Goal: Task Accomplishment & Management: Manage account settings

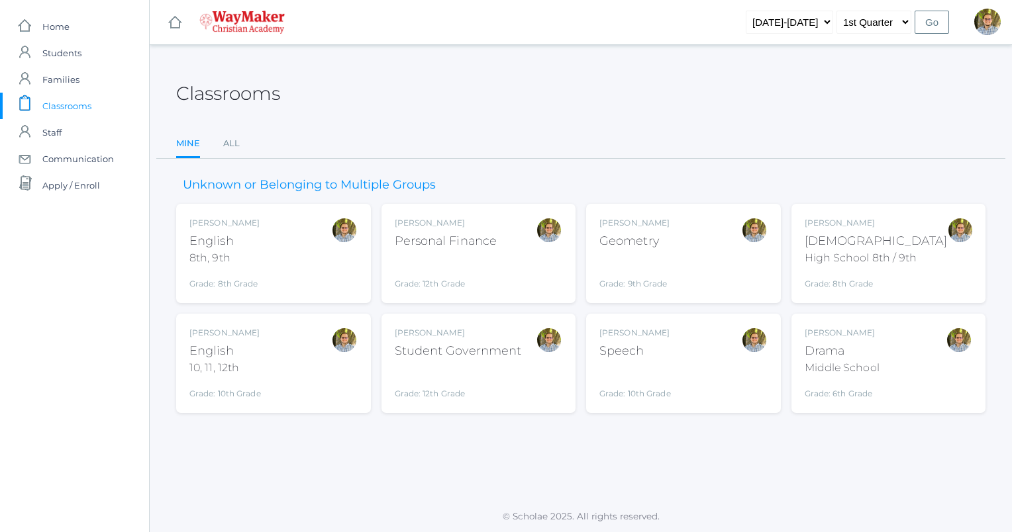
click at [873, 381] on div "Grade: 6th Grade" at bounding box center [842, 390] width 75 height 19
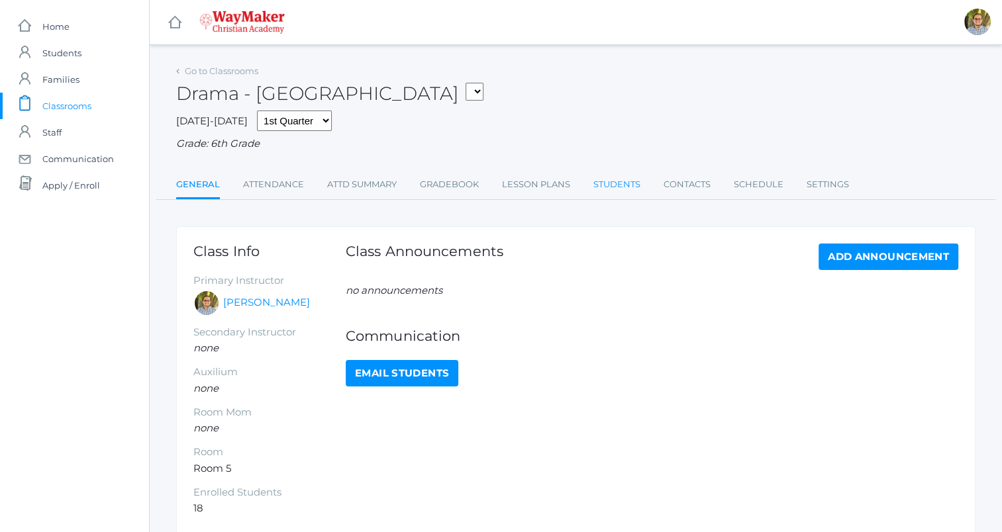
click at [630, 195] on link "Students" at bounding box center [616, 185] width 47 height 26
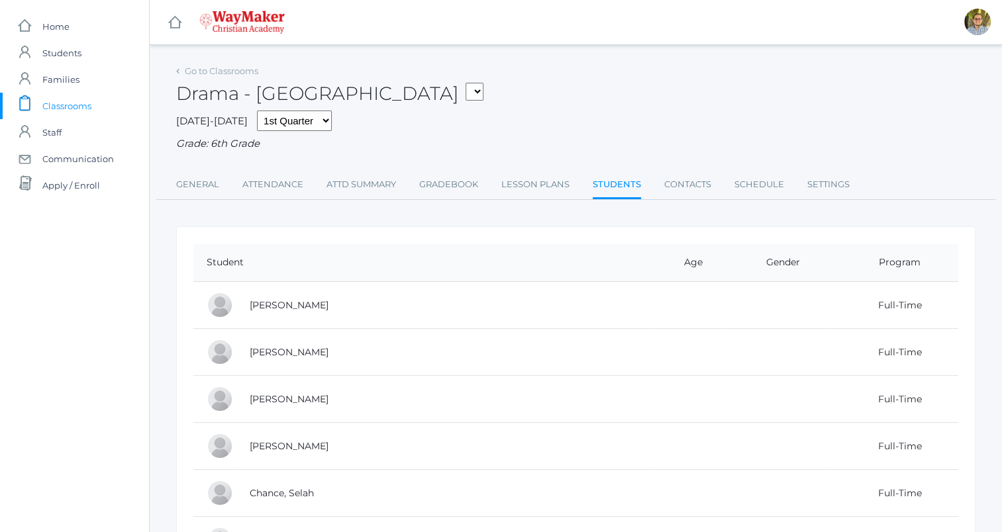
click at [72, 103] on span "Classrooms" at bounding box center [66, 106] width 49 height 26
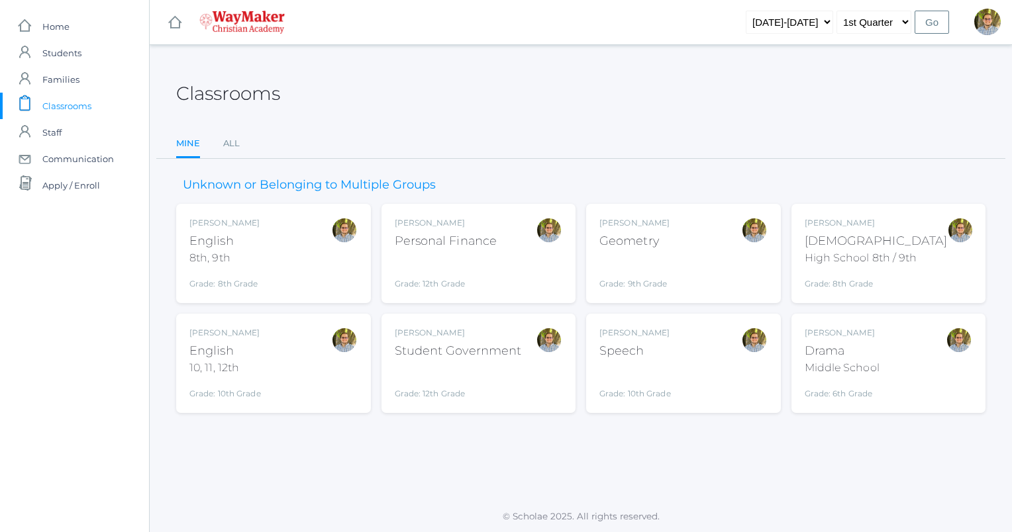
click at [301, 252] on div "Kylen Braileanu English 8th, 9th Grade: 8th Grade 08ENGLISH" at bounding box center [273, 253] width 168 height 73
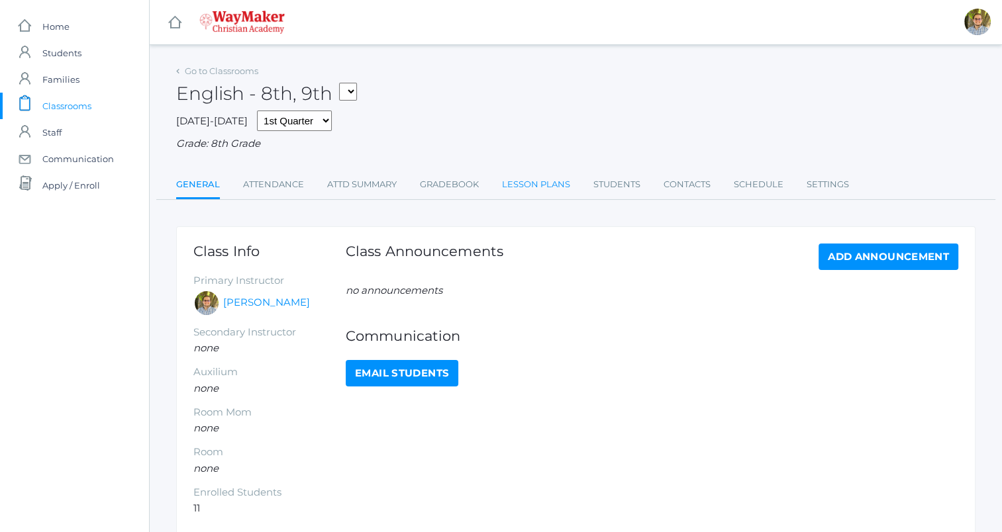
click at [563, 177] on link "Lesson Plans" at bounding box center [536, 185] width 68 height 26
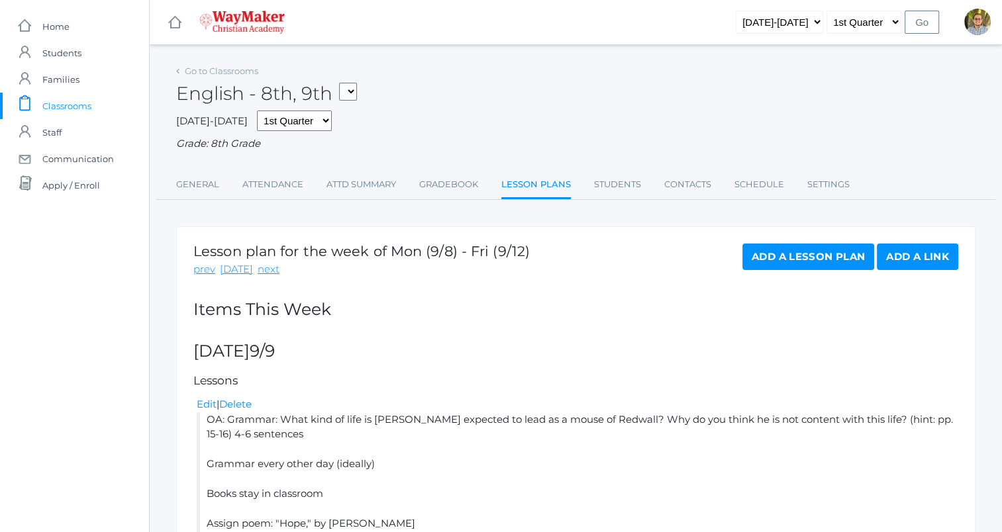
click at [76, 103] on span "Classrooms" at bounding box center [66, 106] width 49 height 26
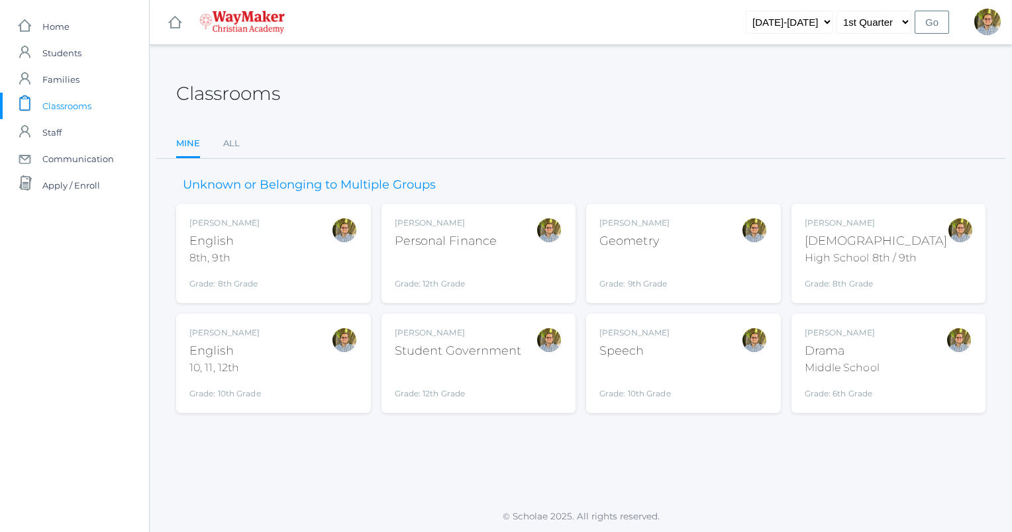
click at [270, 403] on div "Kylen Braileanu English 10, 11, 12th Grade: 10th Grade HSENGLISH" at bounding box center [273, 363] width 195 height 99
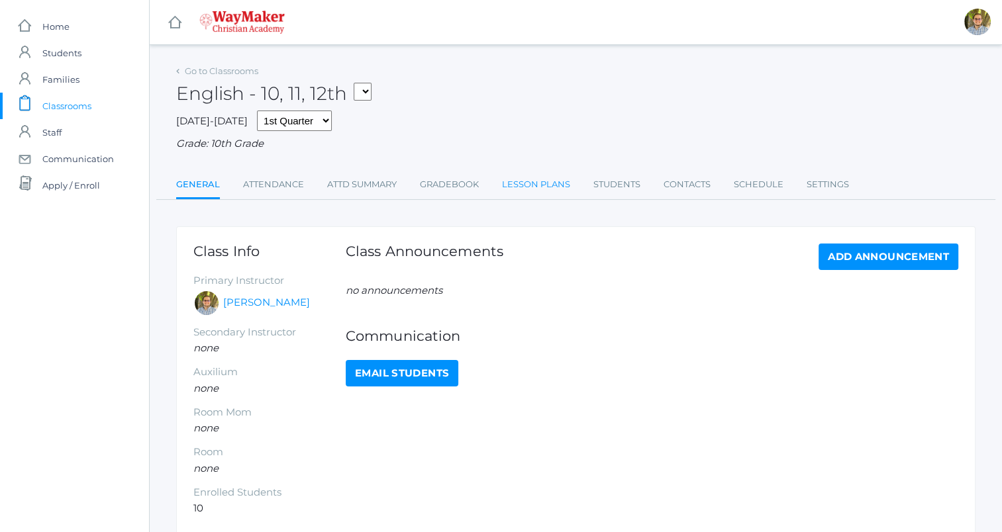
click at [513, 188] on link "Lesson Plans" at bounding box center [536, 185] width 68 height 26
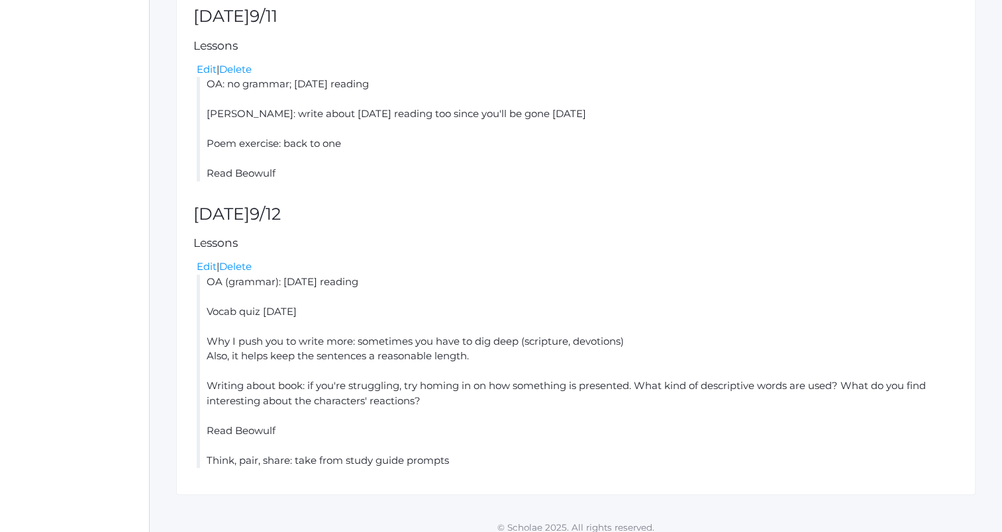
scroll to position [831, 0]
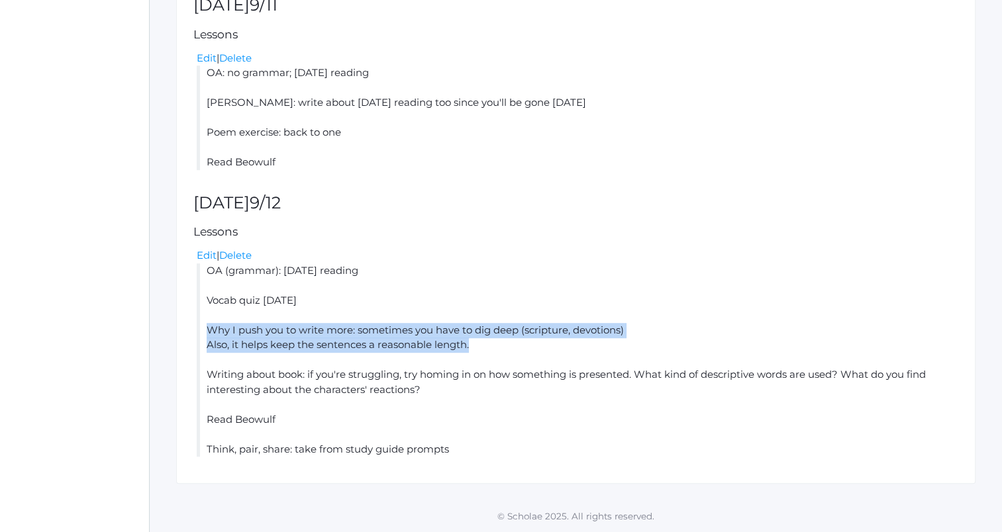
drag, startPoint x: 208, startPoint y: 330, endPoint x: 485, endPoint y: 341, distance: 277.1
click at [485, 341] on li "OA (grammar): yesterday's reading Vocab quiz next Friday Why I push you to writ…" at bounding box center [578, 361] width 762 height 194
copy li "Why I push you to write more: sometimes you have to dig deep (scripture, devoti…"
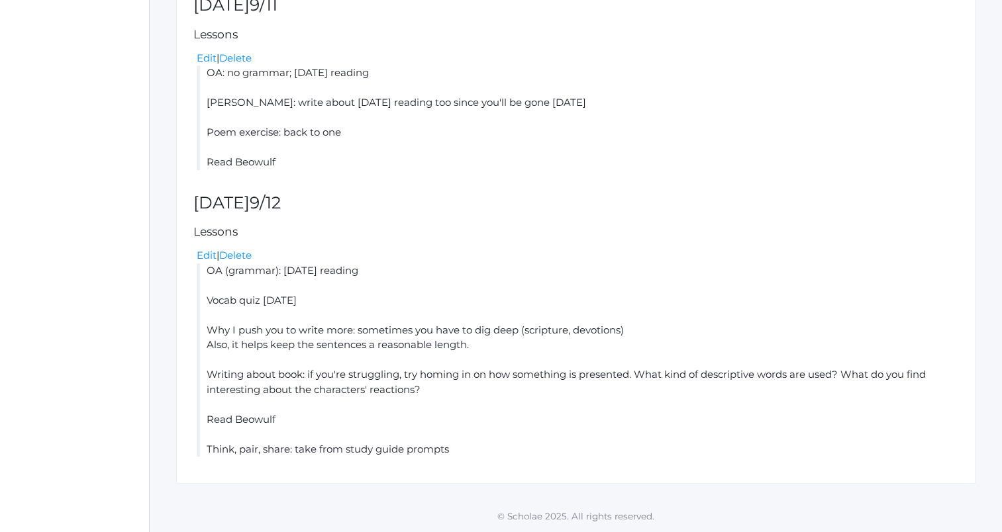
click at [474, 277] on li "OA (grammar): yesterday's reading Vocab quiz next Friday Why I push you to writ…" at bounding box center [578, 361] width 762 height 194
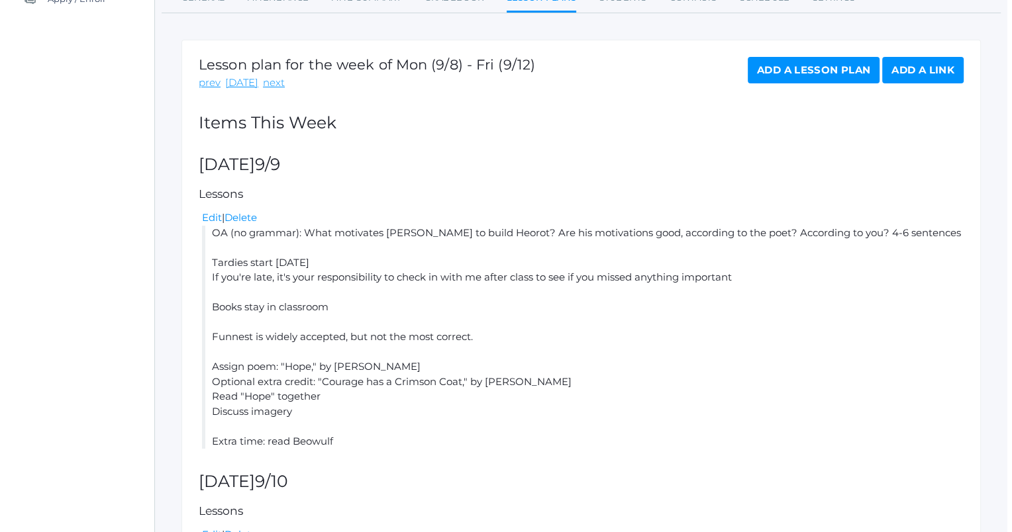
scroll to position [0, 0]
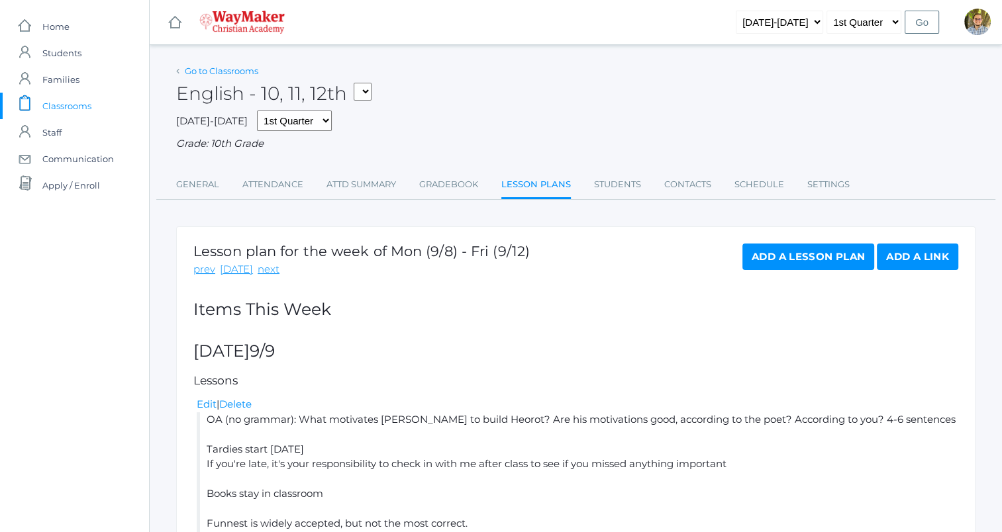
click at [235, 70] on link "Go to Classrooms" at bounding box center [222, 71] width 74 height 11
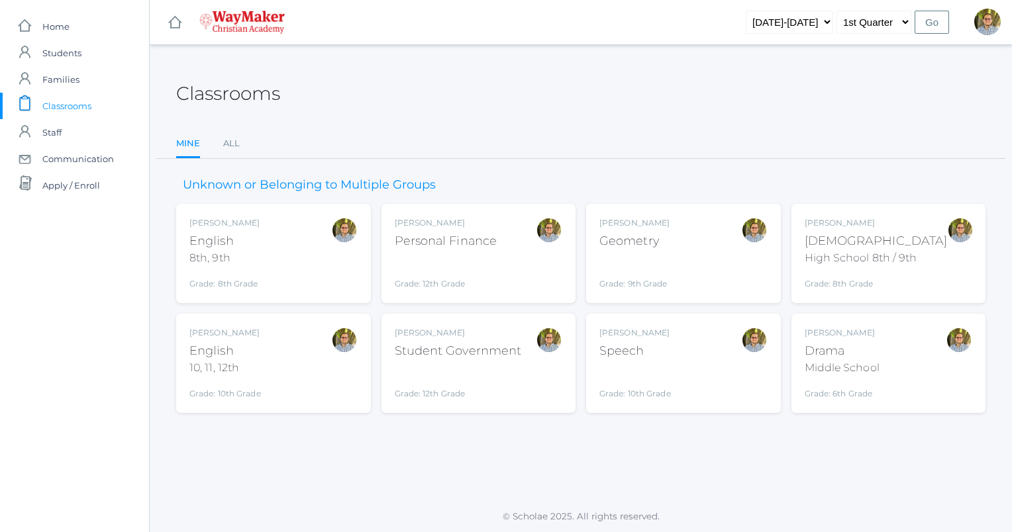
click at [236, 245] on div "English" at bounding box center [224, 241] width 70 height 18
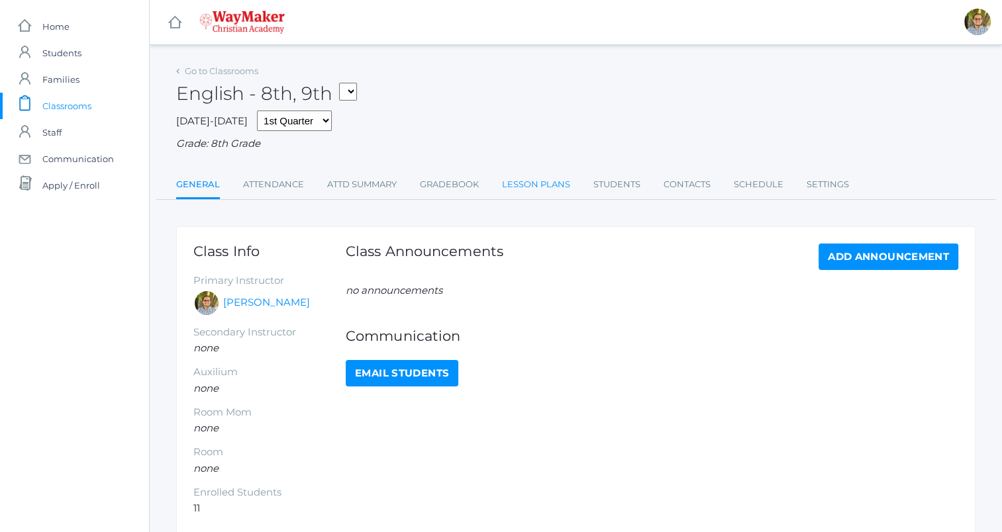
click at [544, 187] on link "Lesson Plans" at bounding box center [536, 185] width 68 height 26
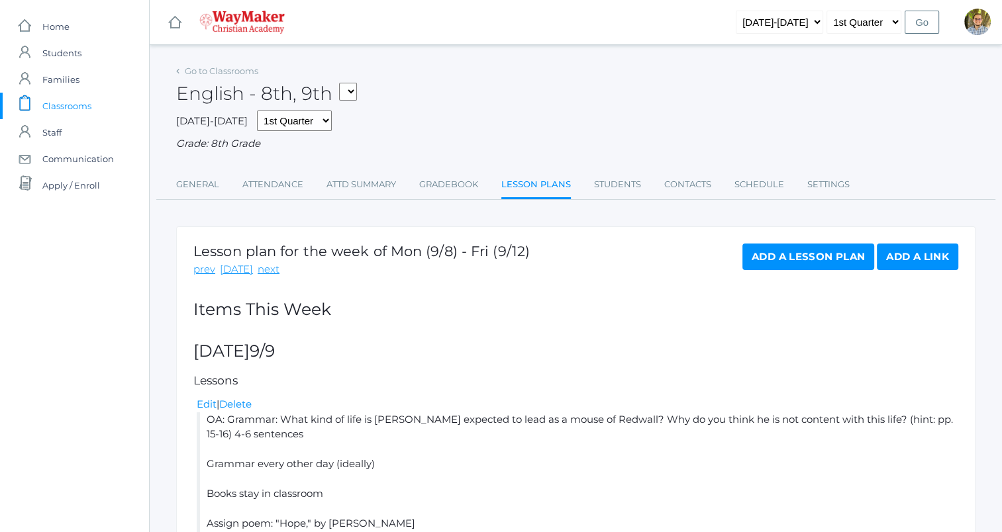
scroll to position [727, 0]
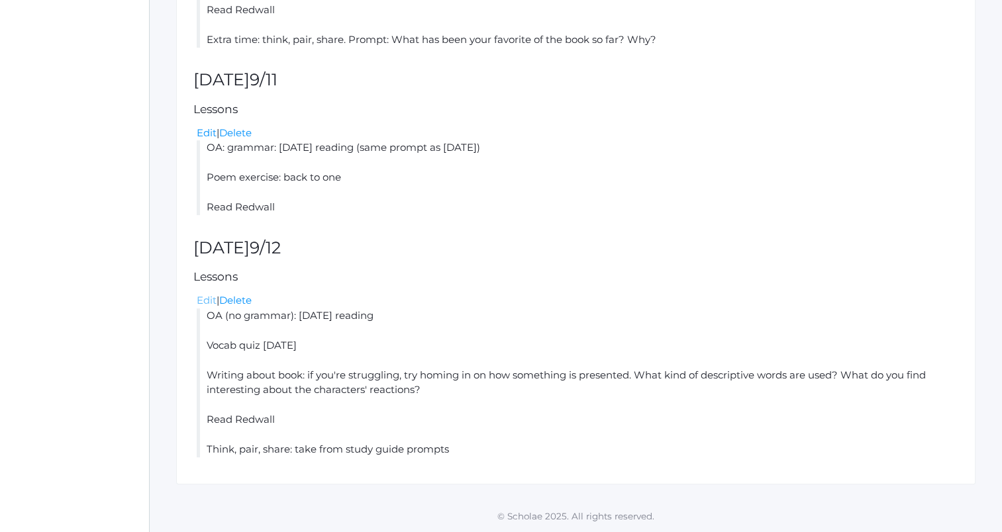
click at [203, 301] on link "Edit" at bounding box center [207, 300] width 20 height 13
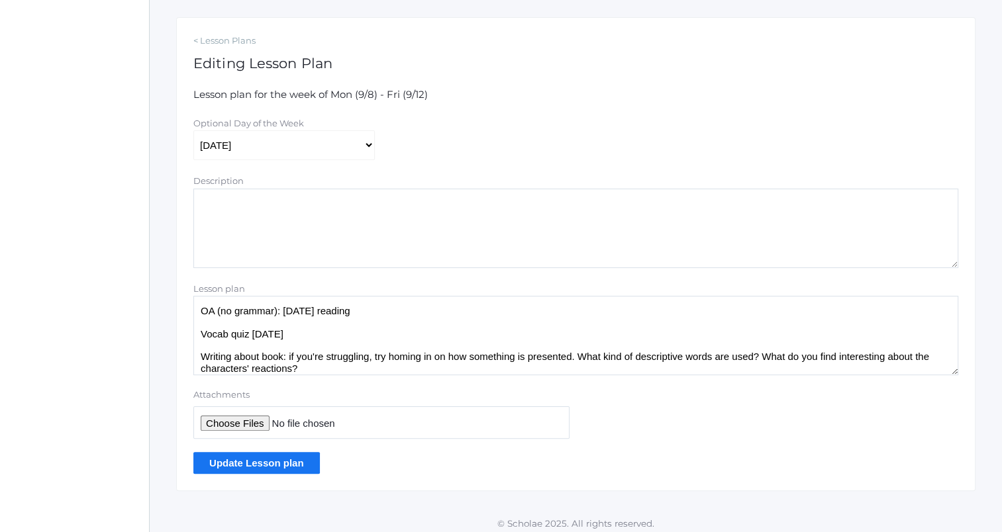
scroll to position [216, 0]
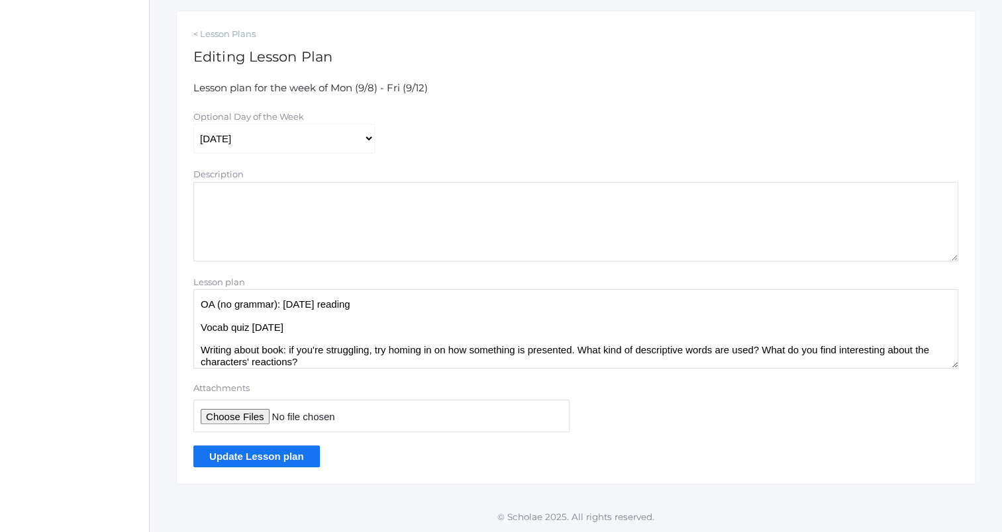
click at [374, 331] on textarea "OA (no grammar): yesterday's reading Vocab quiz next Friday Writing about book:…" at bounding box center [575, 328] width 765 height 79
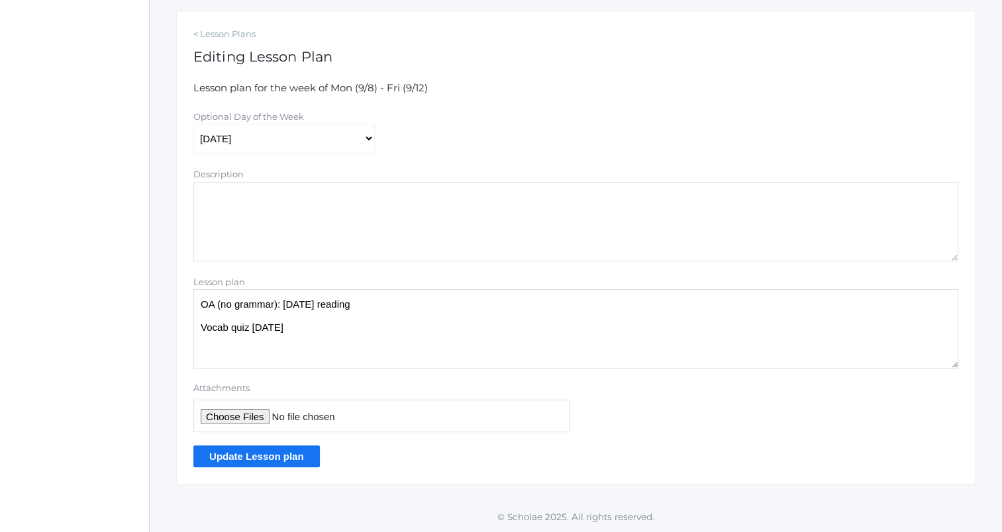
paste textarea "Why I push you to write more: sometimes you have to dig deep (scripture, devoti…"
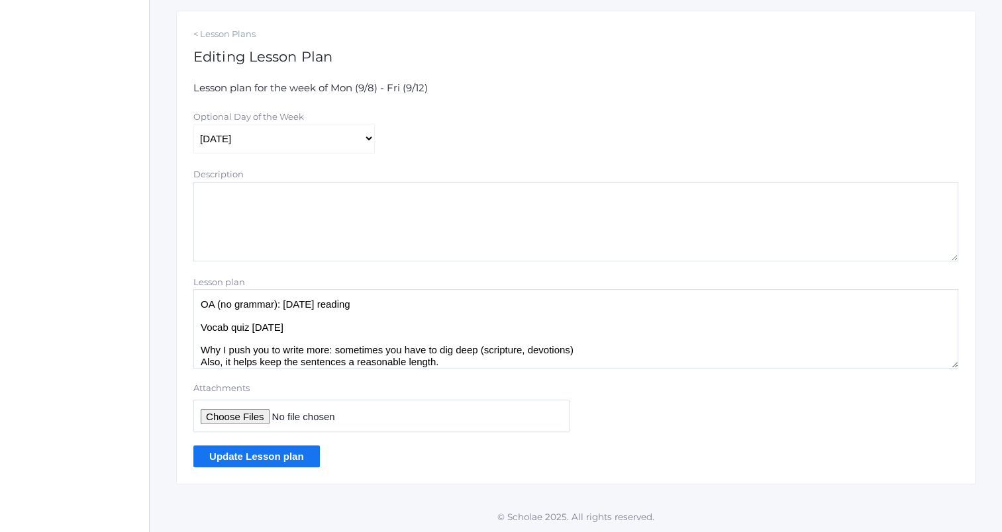
type textarea "OA (no grammar): yesterday's reading Vocab quiz next Friday Why I push you to w…"
click at [243, 462] on input "Update Lesson plan" at bounding box center [256, 457] width 127 height 22
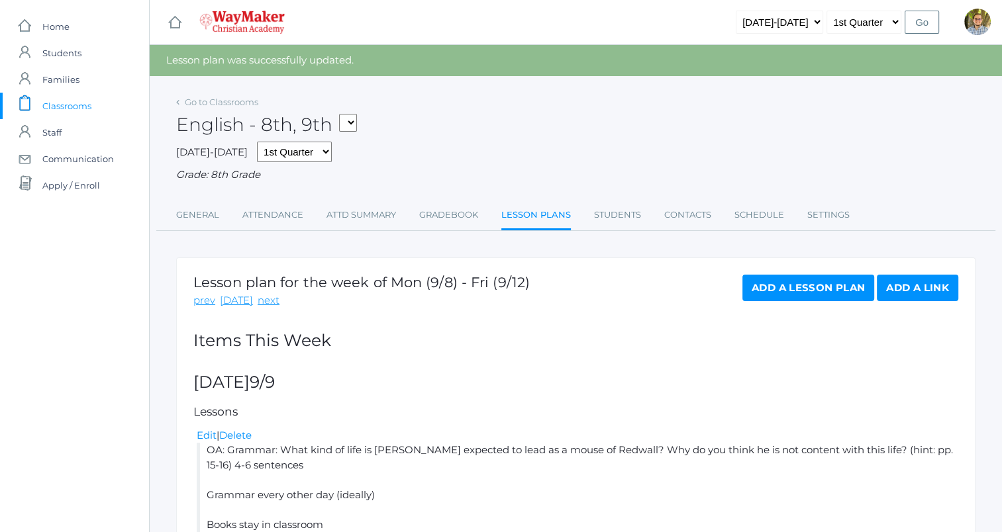
click at [83, 104] on span "Classrooms" at bounding box center [66, 106] width 49 height 26
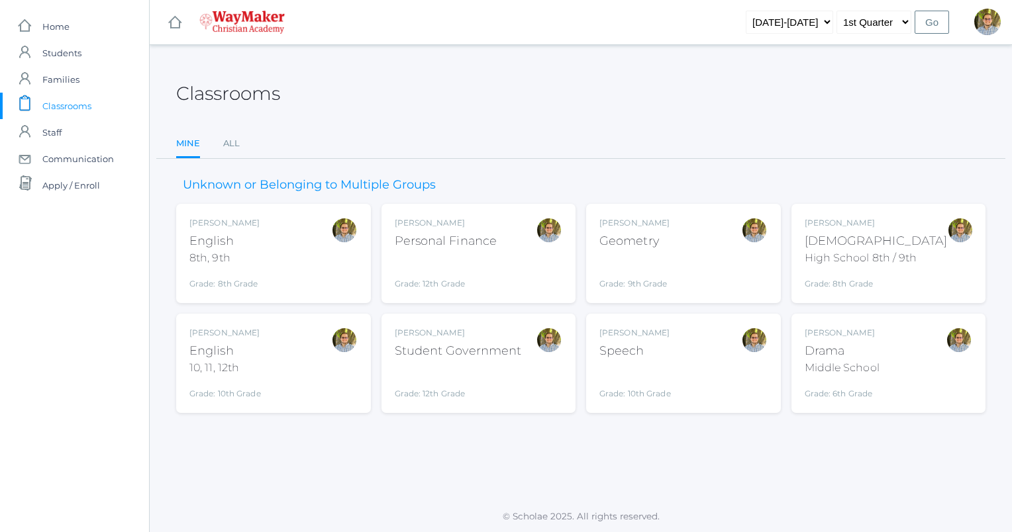
click at [285, 254] on div "[PERSON_NAME] [DEMOGRAPHIC_DATA] 8th, 9th Grade: 8th Grade 08ENGLISH" at bounding box center [273, 253] width 168 height 73
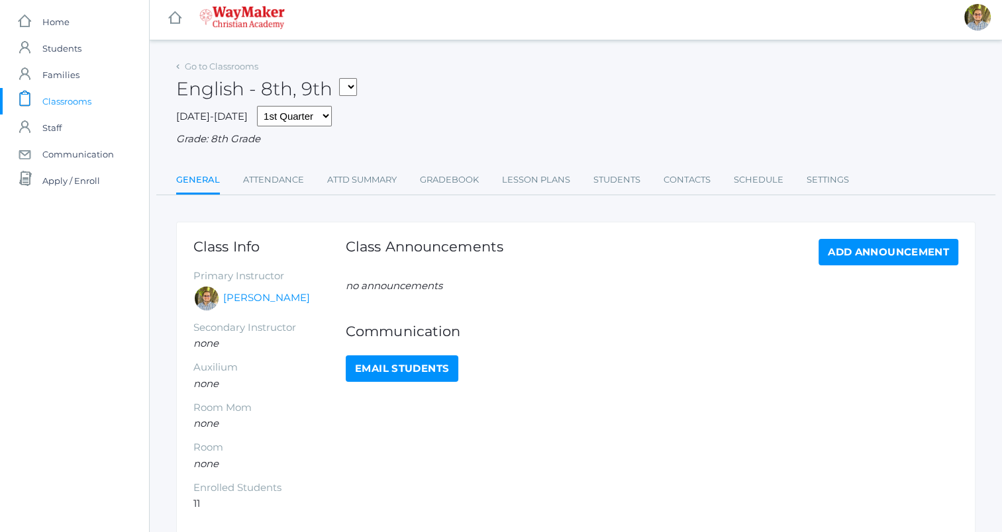
scroll to position [5, 0]
click at [528, 181] on link "Lesson Plans" at bounding box center [536, 179] width 68 height 26
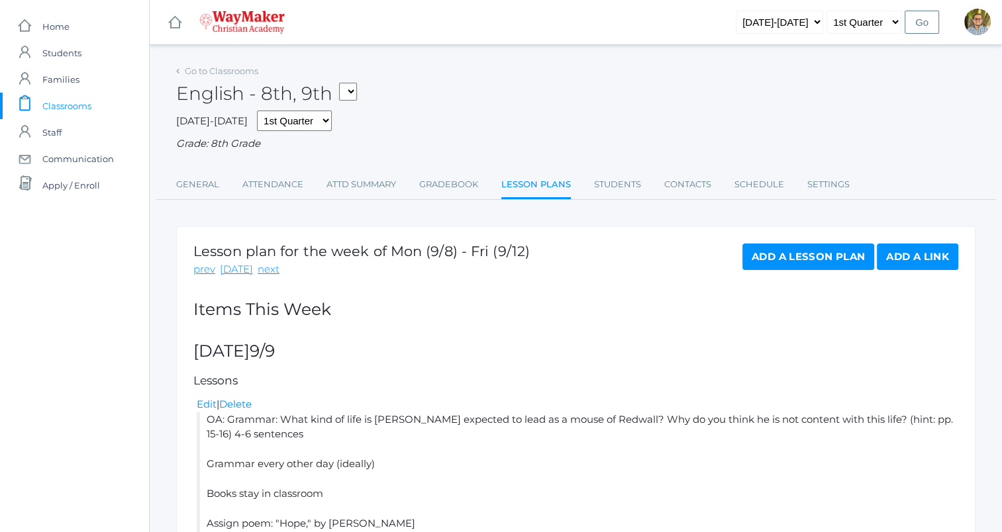
click at [67, 102] on span "Classrooms" at bounding box center [66, 106] width 49 height 26
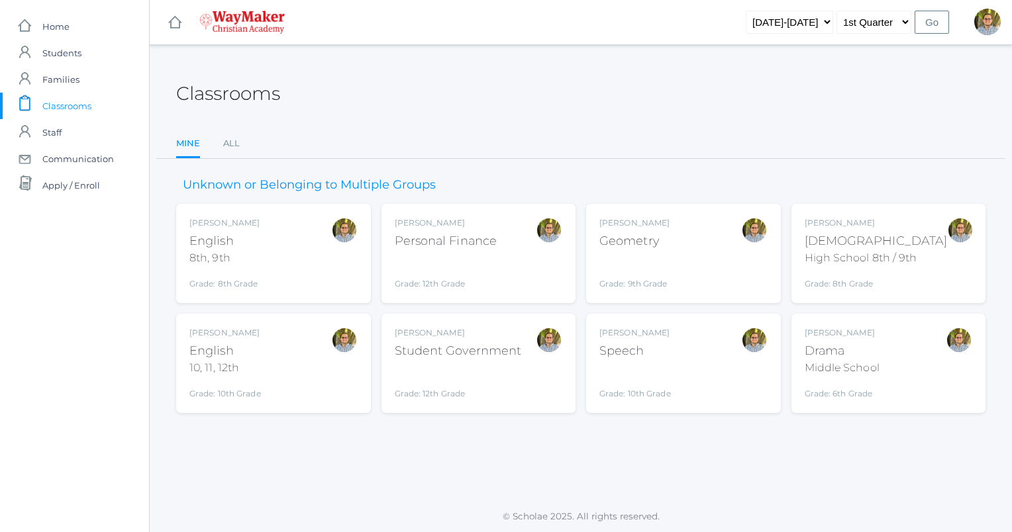
click at [296, 342] on div "[PERSON_NAME] English 10, 11, 12th Grade: 10th Grade HSENGLISH" at bounding box center [273, 363] width 168 height 73
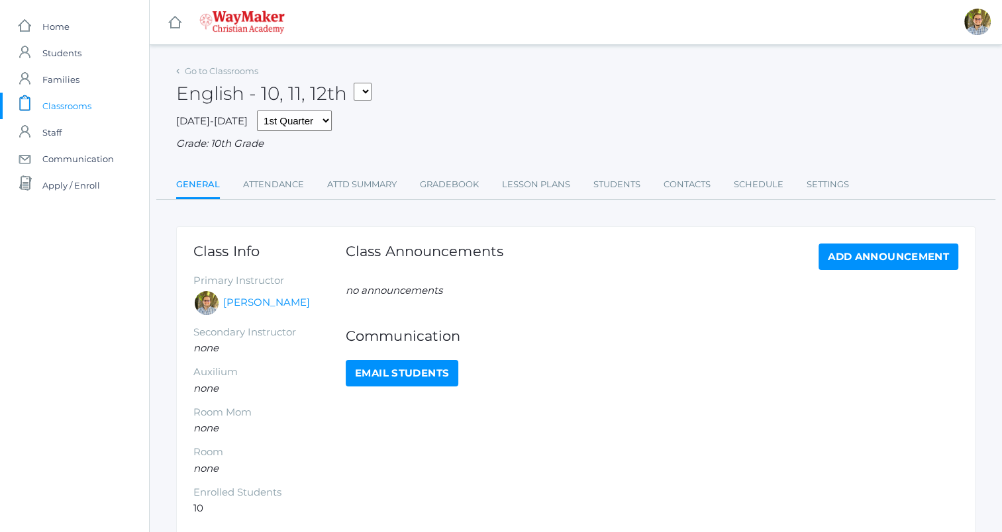
click at [72, 97] on span "Classrooms" at bounding box center [66, 106] width 49 height 26
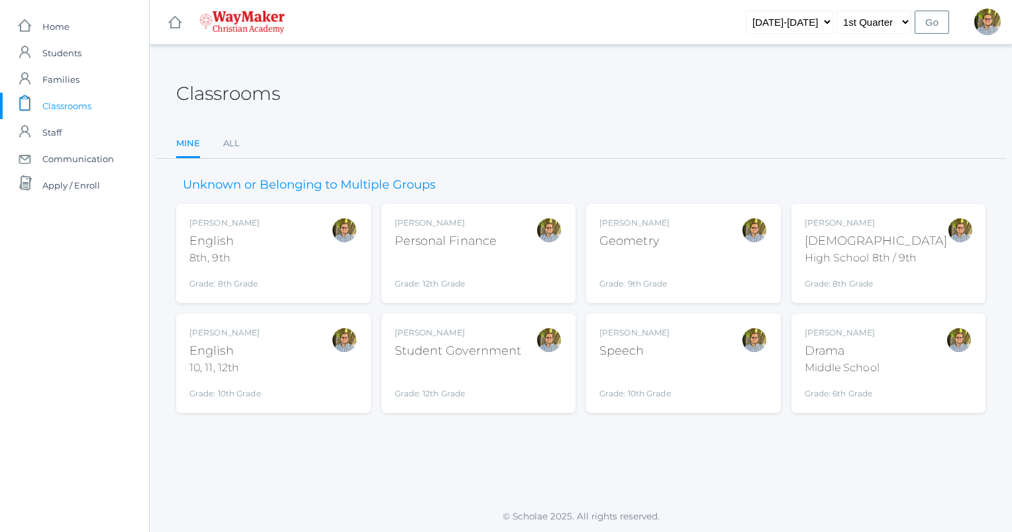
click at [670, 246] on div "[PERSON_NAME] Geometry Grade: 9th Grade GEOM" at bounding box center [683, 253] width 168 height 73
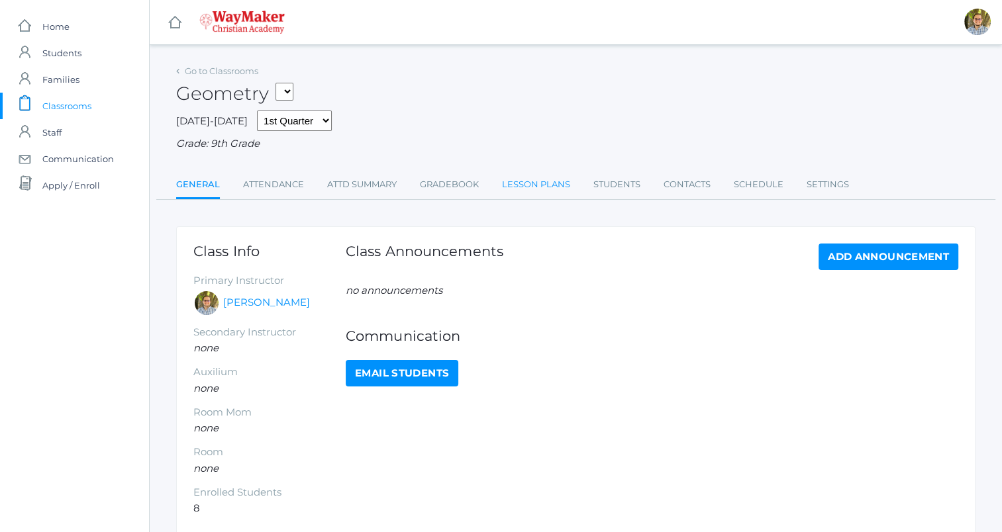
click at [546, 186] on link "Lesson Plans" at bounding box center [536, 185] width 68 height 26
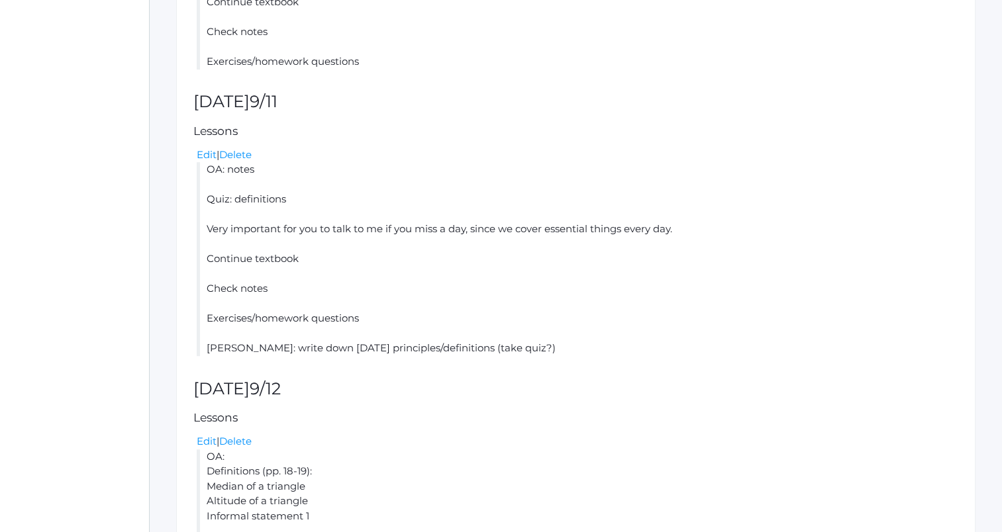
scroll to position [1010, 0]
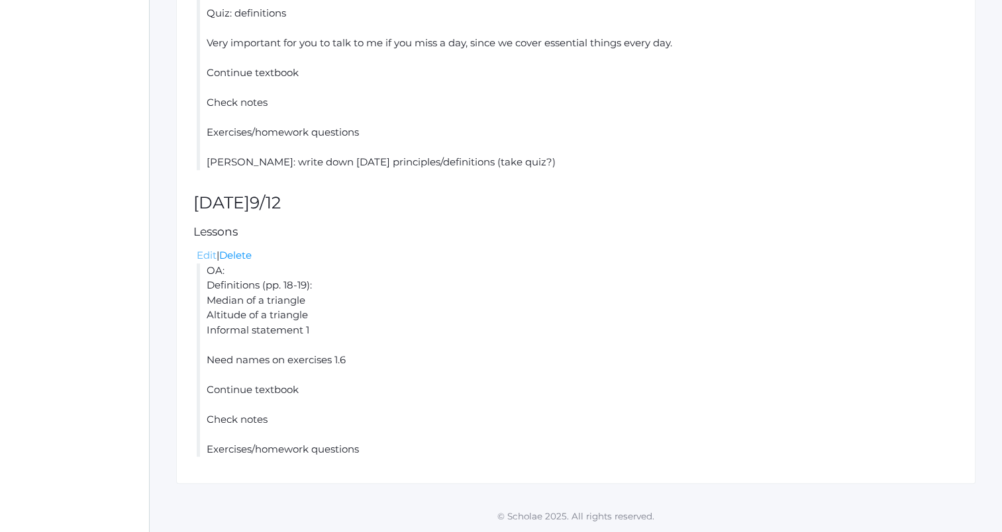
click at [204, 254] on link "Edit" at bounding box center [207, 255] width 20 height 13
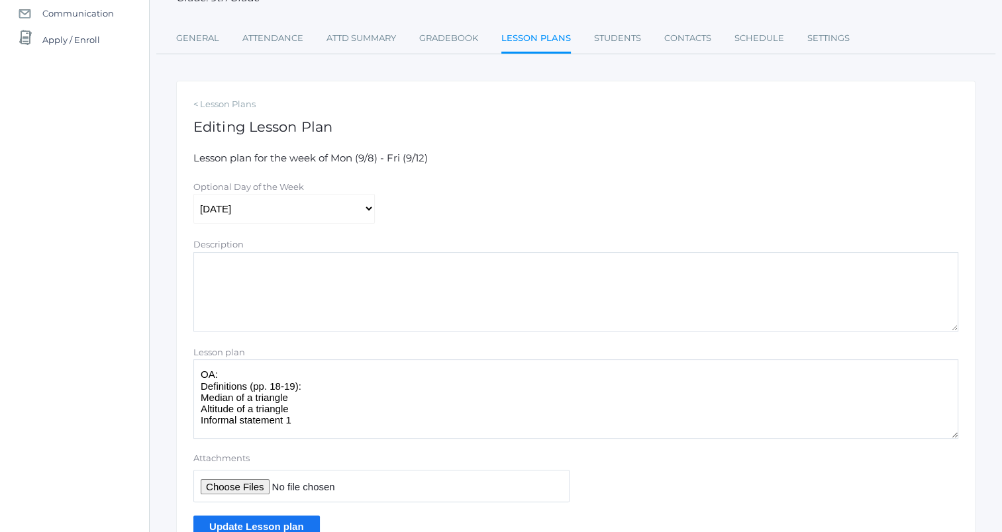
scroll to position [216, 0]
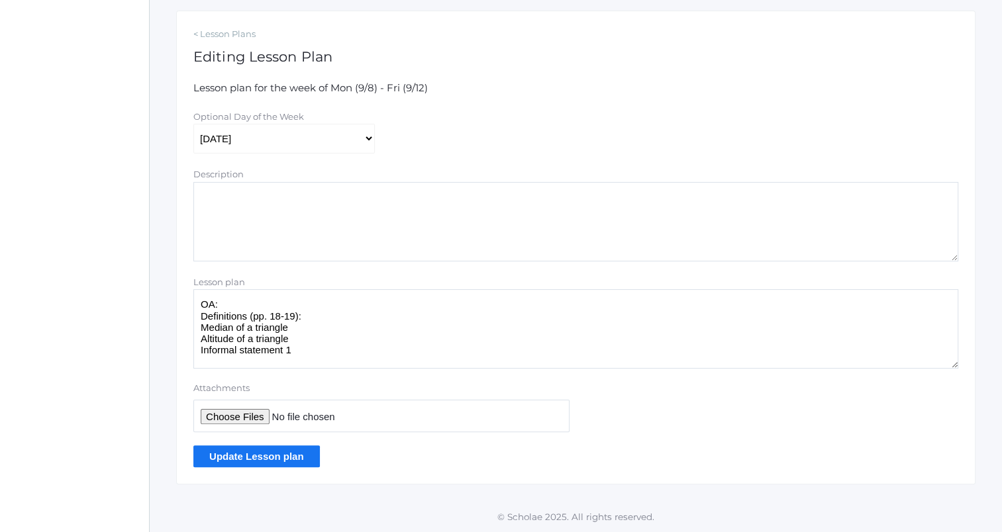
click at [321, 302] on textarea "OA: Definitions (pp. 18-19): Median of a triangle Altitude of a triangle Inform…" at bounding box center [575, 328] width 765 height 79
click at [434, 332] on textarea "OA: Definitions (pp. 18-19): Median of a triangle Altitude of a triangle Inform…" at bounding box center [575, 328] width 765 height 79
click at [419, 323] on textarea "OA: Definitions (pp. 18-19): Median of a triangle Altitude of a triangle Inform…" at bounding box center [575, 328] width 765 height 79
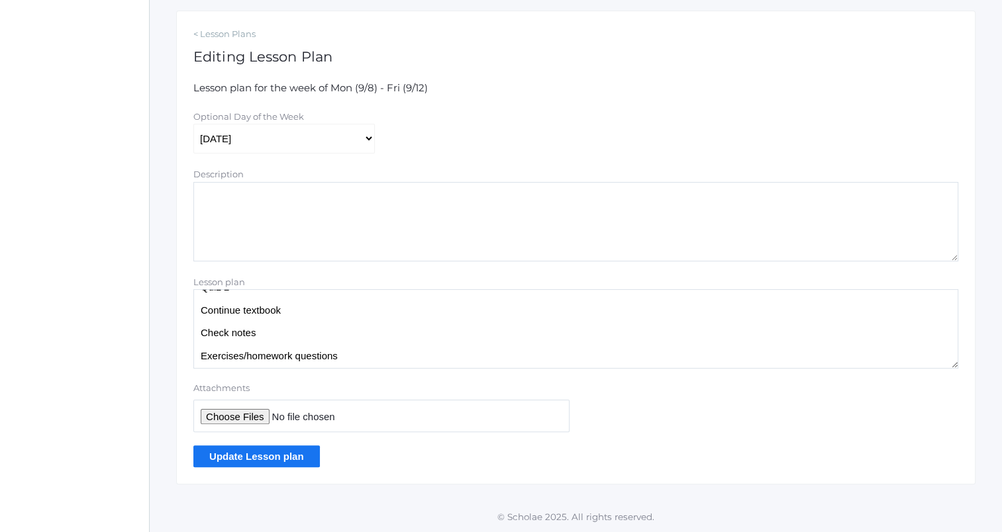
type textarea "OA: Definitions (pp. 18-19): Median of a triangle Altitude of a triangle Inform…"
click at [273, 453] on input "Update Lesson plan" at bounding box center [256, 457] width 127 height 22
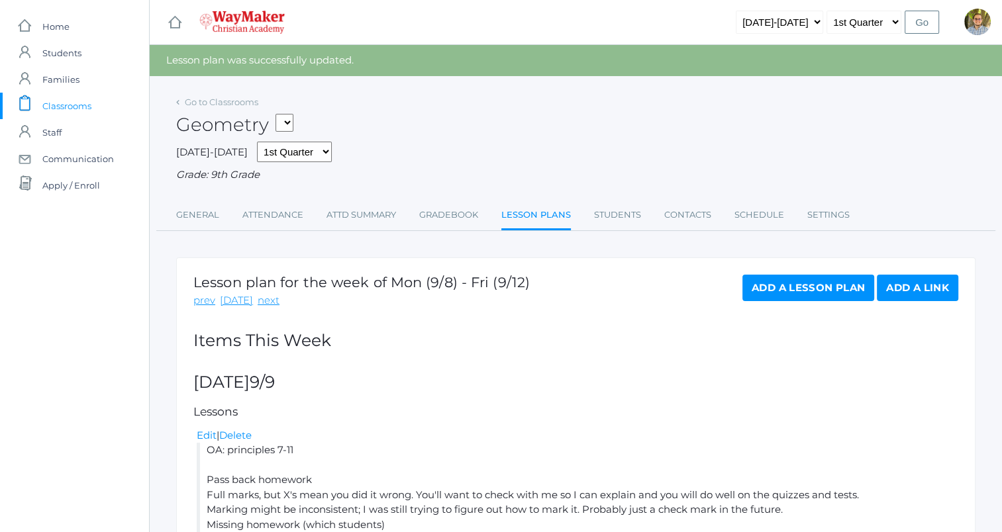
click at [82, 106] on span "Classrooms" at bounding box center [66, 106] width 49 height 26
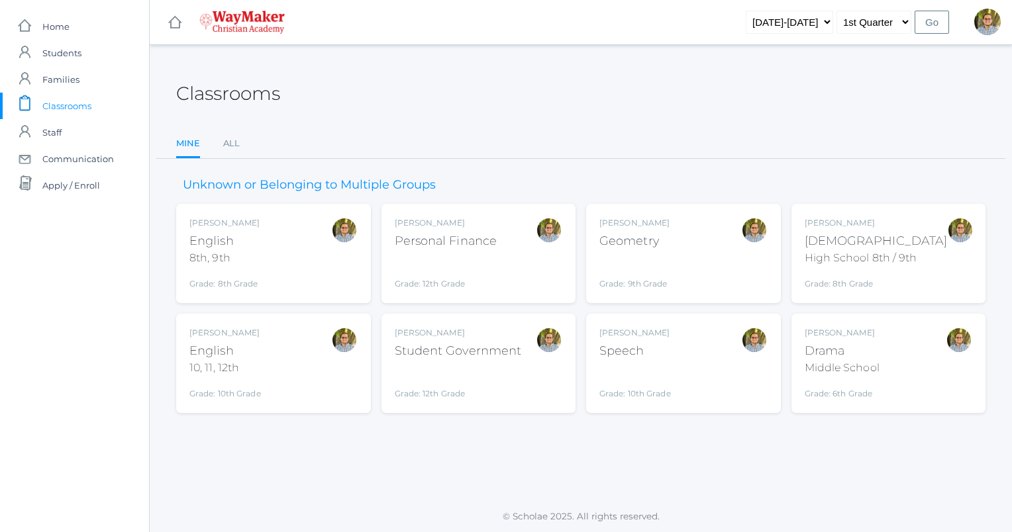
click at [532, 105] on div "Classrooms" at bounding box center [580, 86] width 809 height 49
click at [679, 263] on div "Kylen Braileanu Geometry Grade: 9th Grade GEOM" at bounding box center [683, 253] width 168 height 73
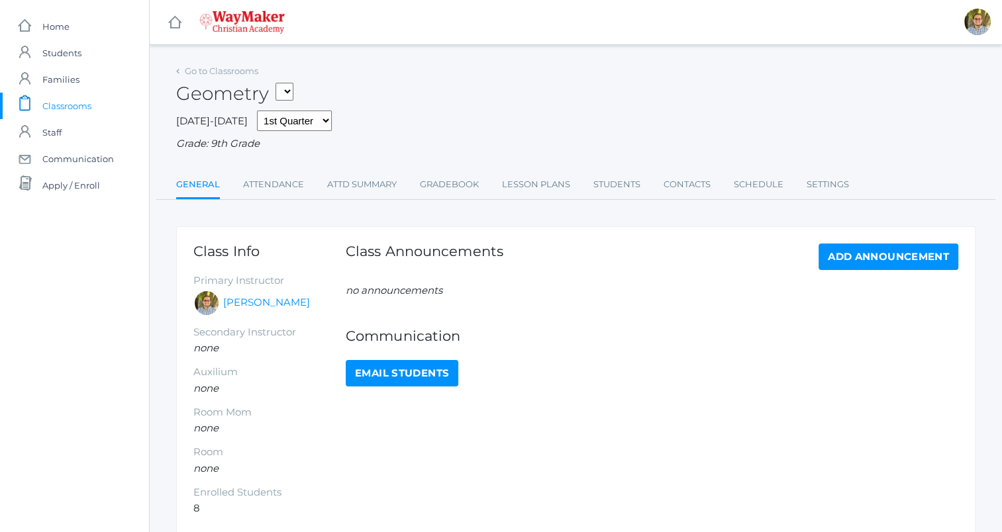
click at [530, 199] on li "Lesson Plans" at bounding box center [536, 186] width 68 height 28
click at [528, 193] on link "Lesson Plans" at bounding box center [536, 185] width 68 height 26
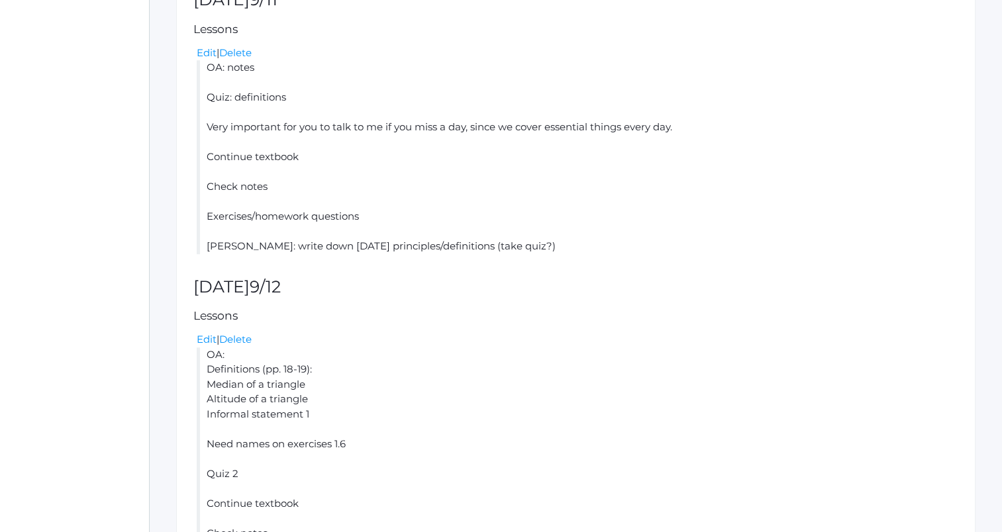
scroll to position [1040, 0]
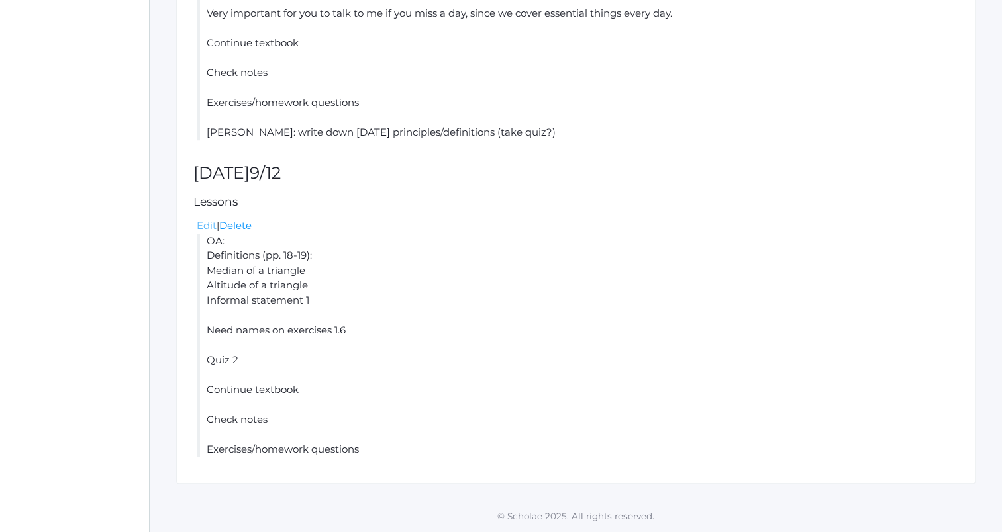
click at [203, 226] on link "Edit" at bounding box center [207, 225] width 20 height 13
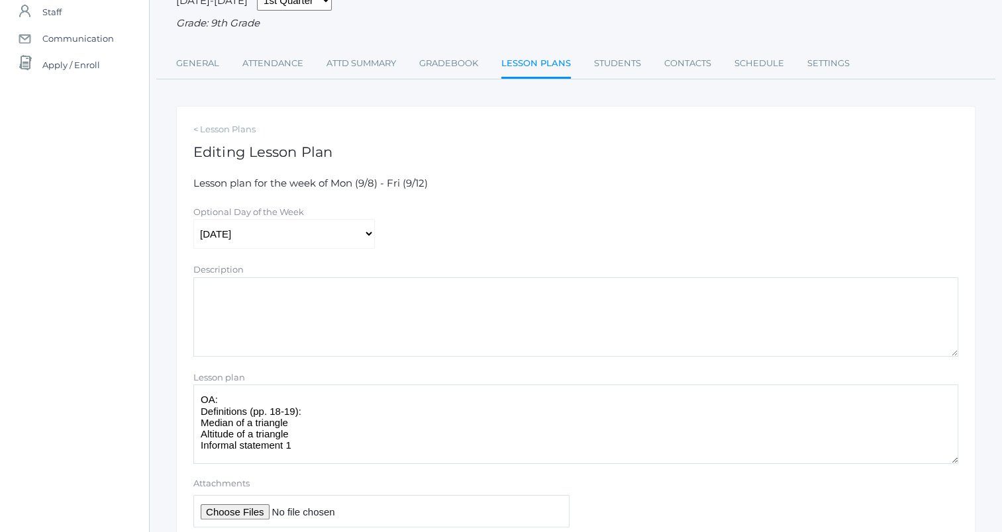
scroll to position [216, 0]
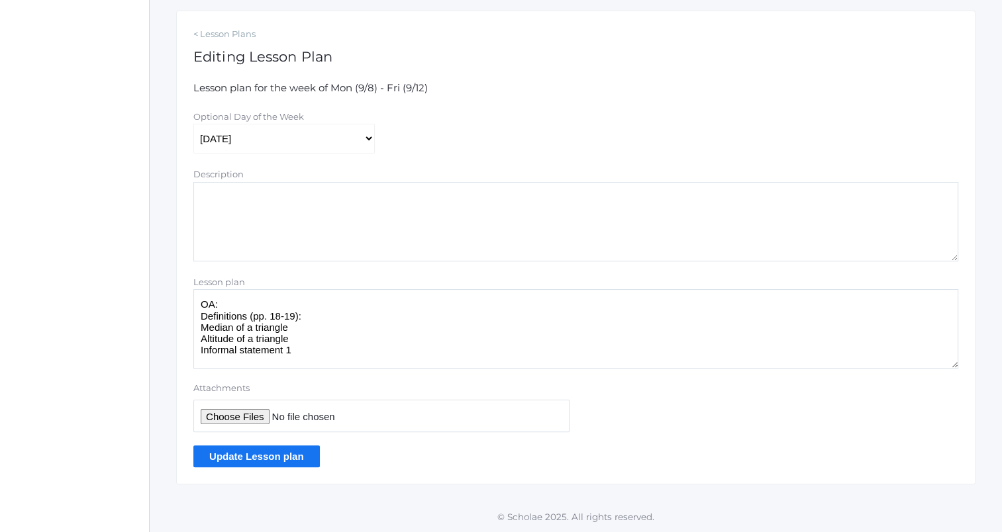
click at [354, 350] on textarea "OA: Definitions (pp. 18-19): Median of a triangle Altitude of a triangle Inform…" at bounding box center [575, 328] width 765 height 79
click at [302, 311] on textarea "OA: Definitions (pp. 18-19): Median of a triangle Altitude of a triangle Inform…" at bounding box center [575, 328] width 765 height 79
type textarea "OA: Definitions (pp. 18-19): Median of a triangle Altitude of a triangle Inform…"
click at [291, 456] on input "Update Lesson plan" at bounding box center [256, 457] width 127 height 22
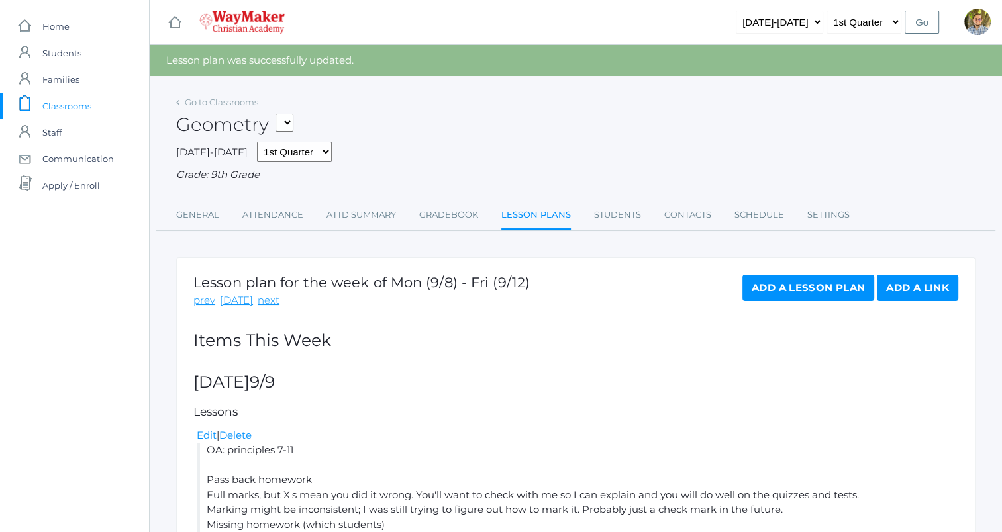
click at [85, 101] on span "Classrooms" at bounding box center [66, 106] width 49 height 26
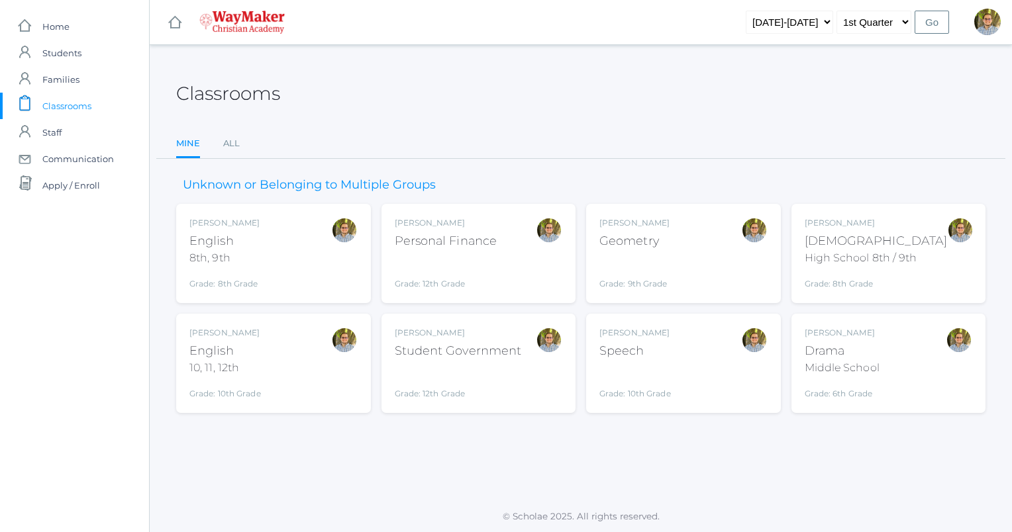
click at [695, 246] on div "Kylen Braileanu Geometry Grade: 9th Grade GEOM" at bounding box center [683, 253] width 168 height 73
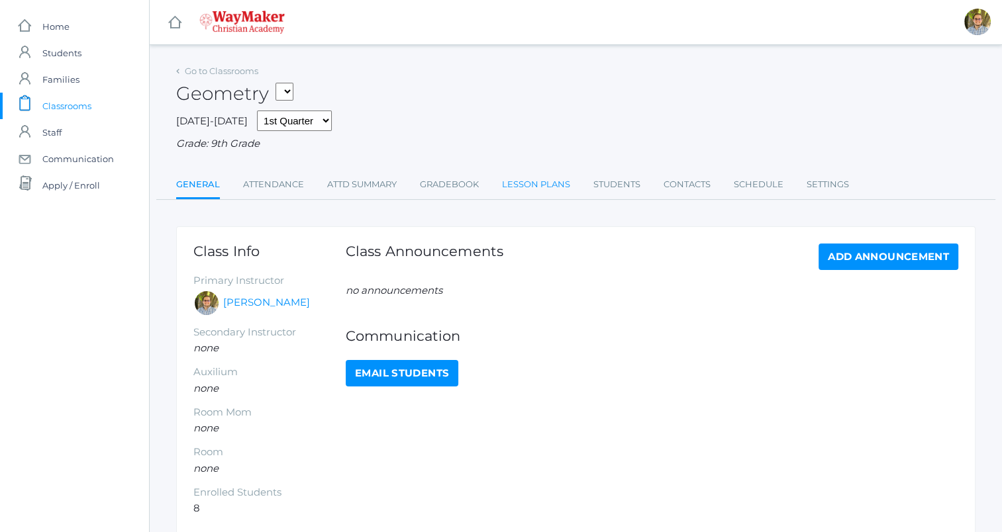
click at [538, 185] on link "Lesson Plans" at bounding box center [536, 185] width 68 height 26
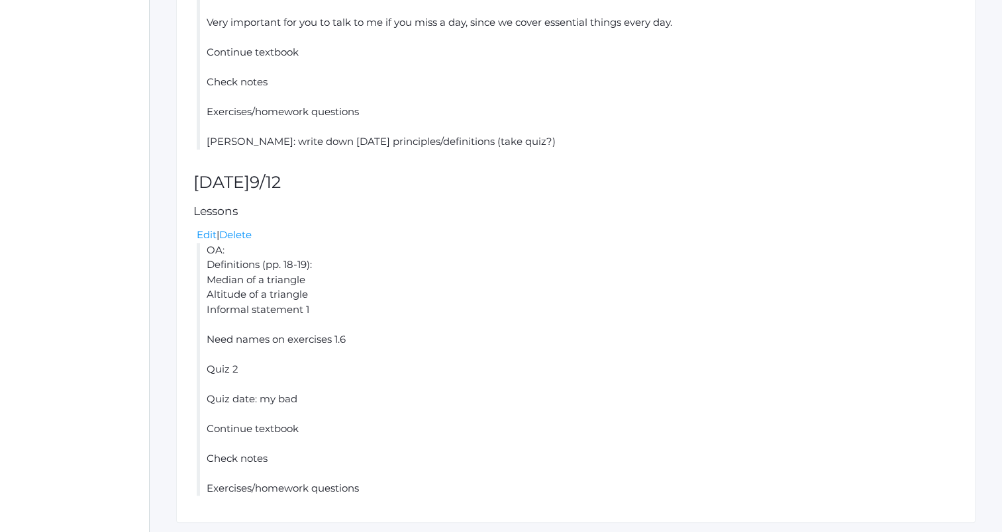
scroll to position [1070, 0]
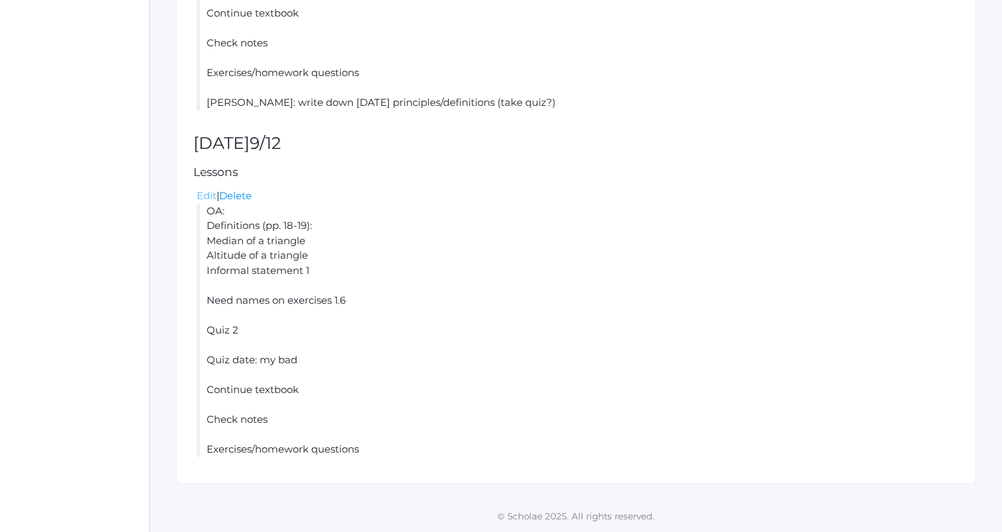
click at [199, 193] on link "Edit" at bounding box center [207, 195] width 20 height 13
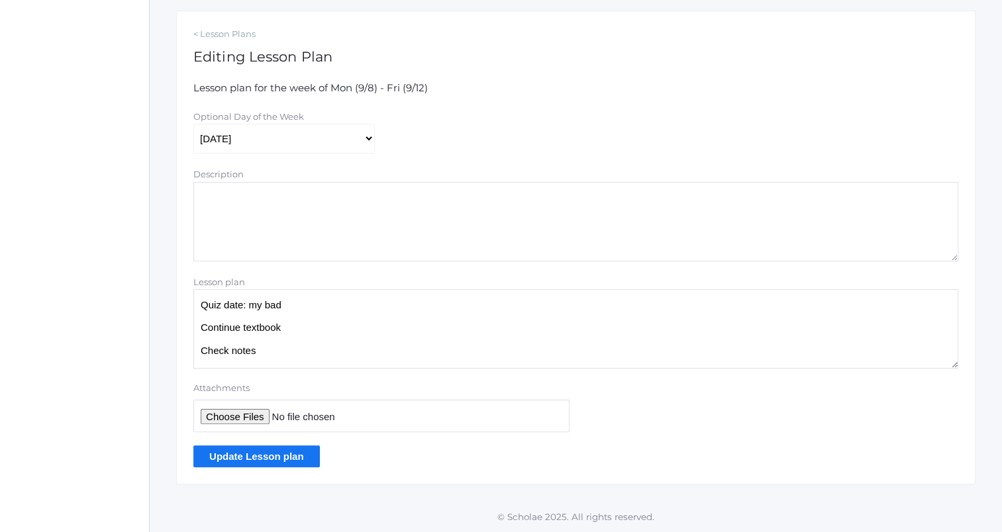
scroll to position [115, 0]
click at [350, 325] on textarea "OA: Definitions (pp. 18-19): Median of a triangle Altitude of a triangle Inform…" at bounding box center [575, 328] width 765 height 79
click at [347, 356] on textarea "OA: Definitions (pp. 18-19): Median of a triangle Altitude of a triangle Inform…" at bounding box center [575, 328] width 765 height 79
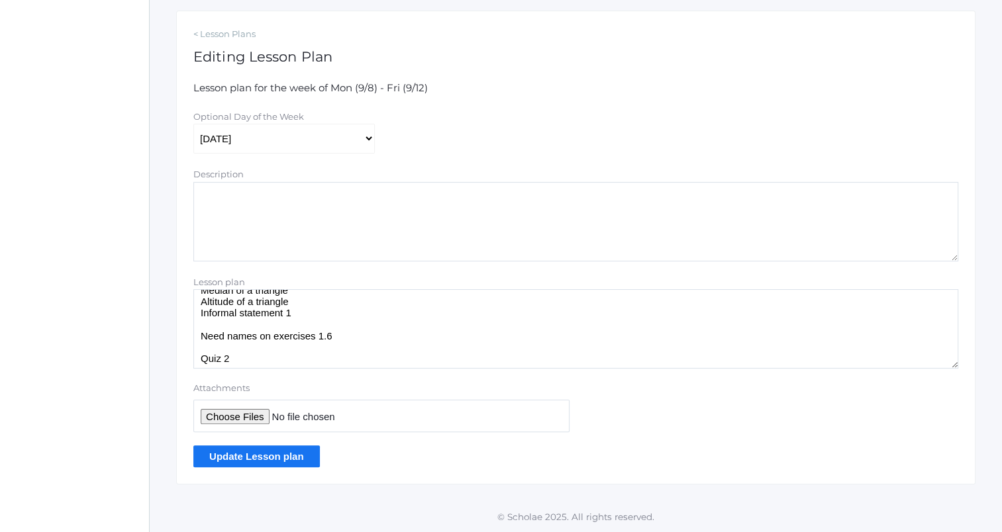
click at [344, 334] on textarea "OA: Definitions (pp. 18-19): Median of a triangle Altitude of a triangle Inform…" at bounding box center [575, 328] width 765 height 79
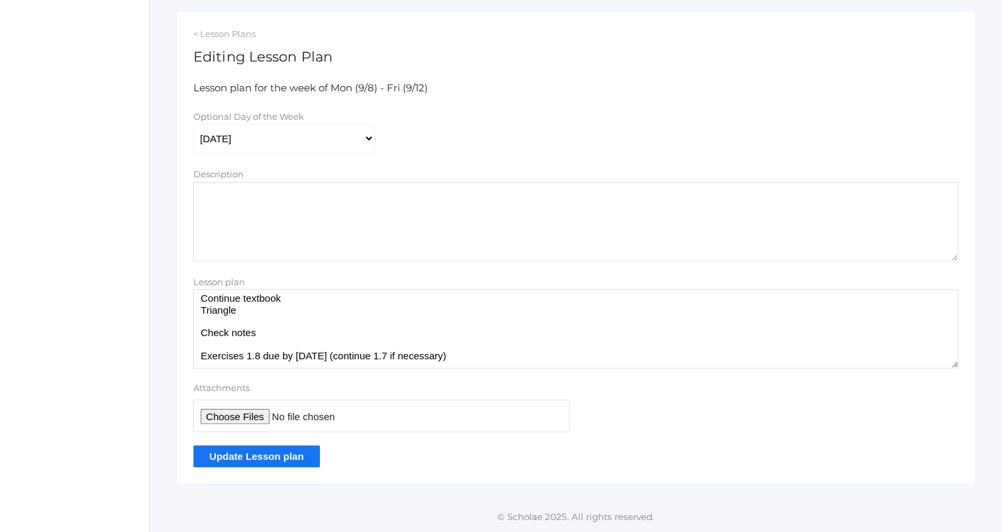
click at [483, 362] on textarea "OA: Definitions (pp. 18-19): Median of a triangle Altitude of a triangle Inform…" at bounding box center [575, 328] width 765 height 79
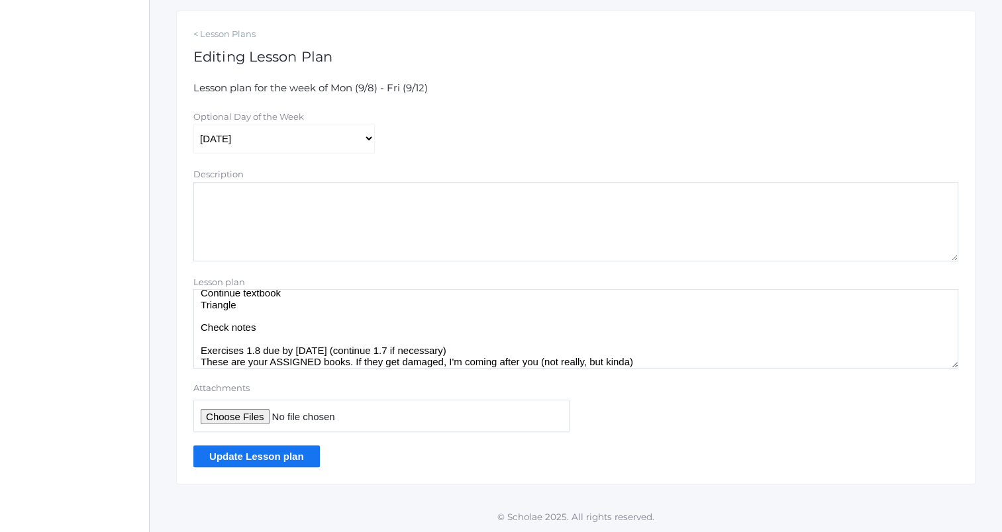
type textarea "OA: Definitions (pp. 18-19): Median of a triangle Altitude of a triangle Inform…"
click at [246, 450] on input "Update Lesson plan" at bounding box center [256, 457] width 127 height 22
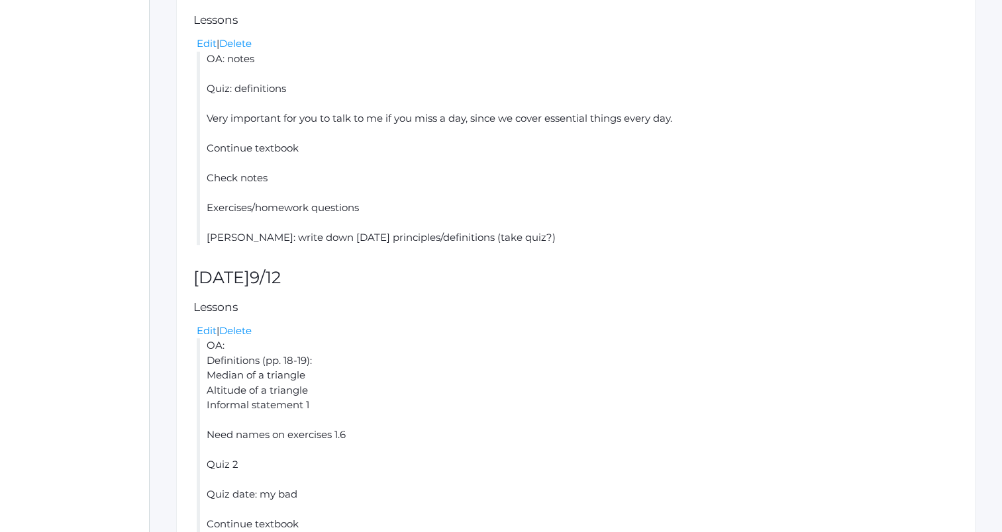
scroll to position [1131, 0]
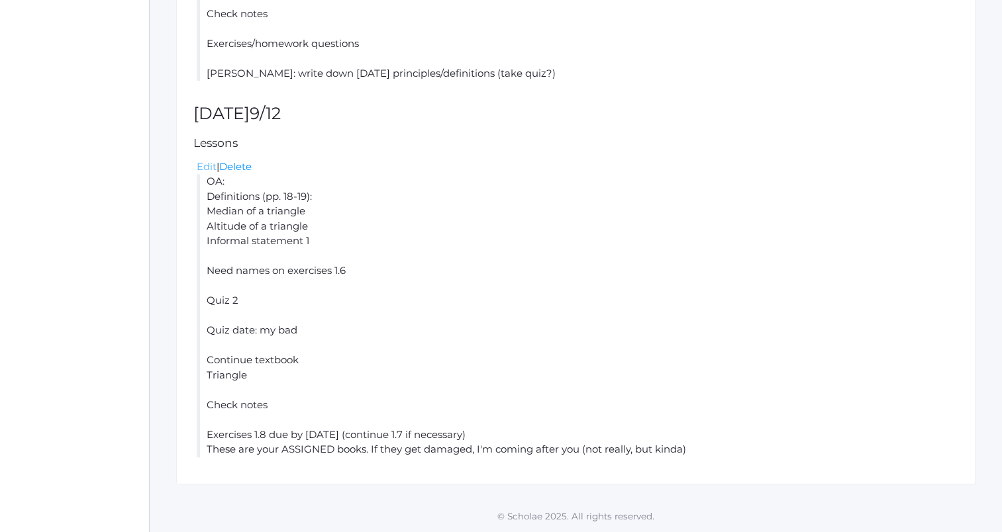
click at [201, 164] on link "Edit" at bounding box center [207, 166] width 20 height 13
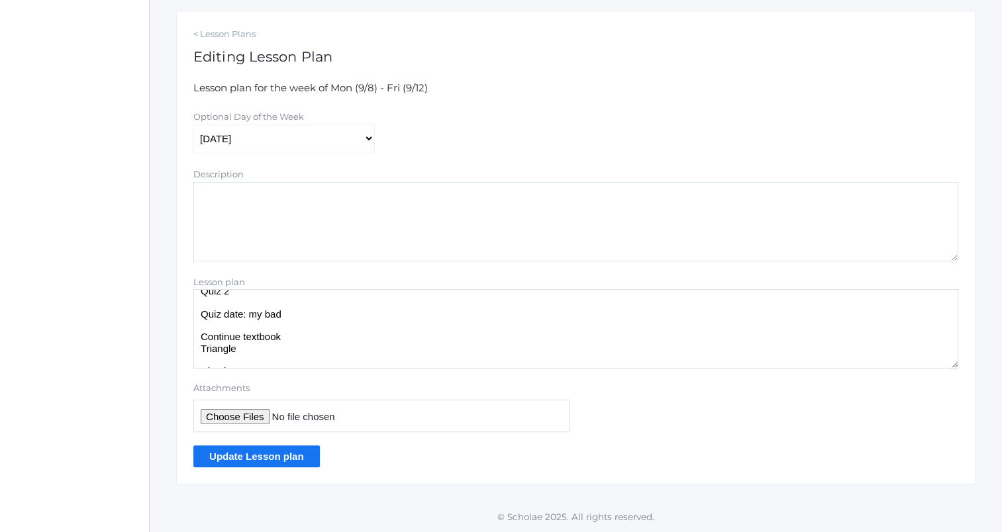
scroll to position [105, 0]
click at [375, 315] on textarea "OA: Definitions (pp. 18-19): Median of a triangle Altitude of a triangle Inform…" at bounding box center [575, 328] width 765 height 79
click at [224, 315] on textarea "OA: Definitions (pp. 18-19): Median of a triangle Altitude of a triangle Inform…" at bounding box center [575, 328] width 765 height 79
type textarea "OA: Definitions (pp. 18-19): Median of a triangle Altitude of a triangle Inform…"
click at [277, 459] on input "Update Lesson plan" at bounding box center [256, 457] width 127 height 22
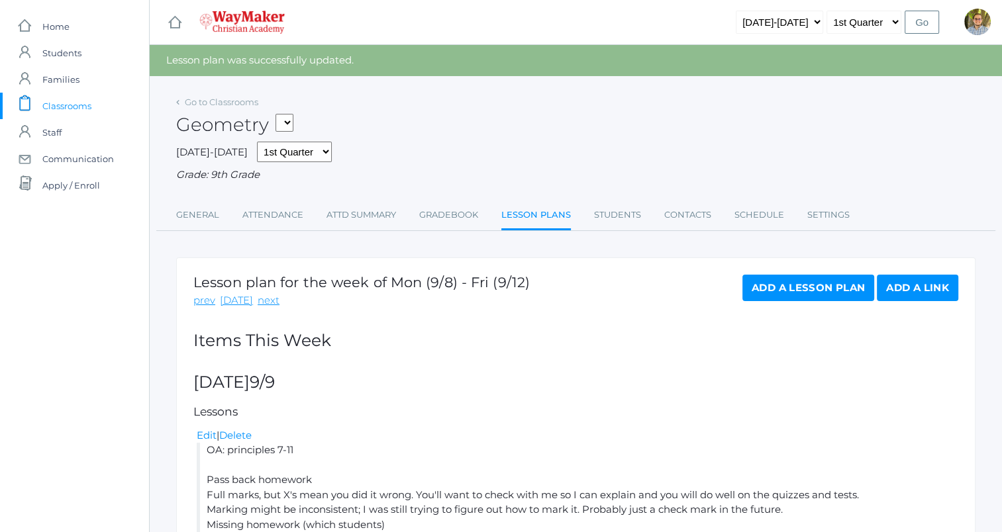
click at [97, 105] on link "icons/clipboard/plain Created with Sketch. Classrooms" at bounding box center [74, 106] width 149 height 26
